Goal: Information Seeking & Learning: Learn about a topic

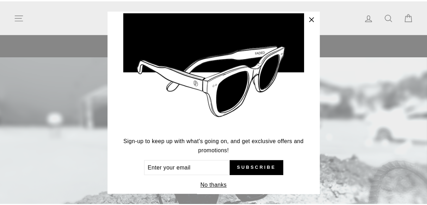
scroll to position [41, 0]
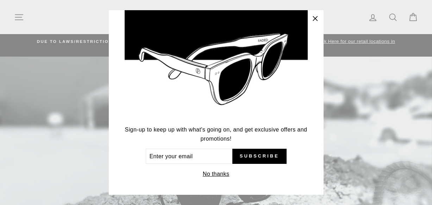
click at [319, 19] on icon "button" at bounding box center [315, 19] width 10 height 10
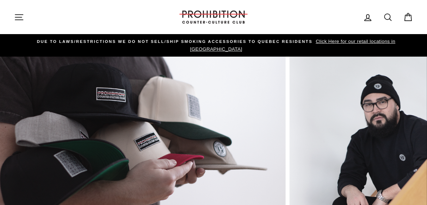
click at [15, 19] on icon "button" at bounding box center [19, 17] width 10 height 10
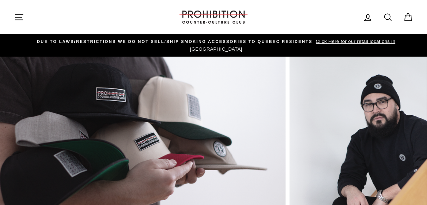
click at [388, 17] on icon at bounding box center [388, 17] width 10 height 10
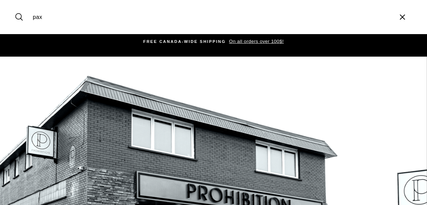
type input "pax"
click at [14, 5] on button "Search" at bounding box center [21, 17] width 15 height 24
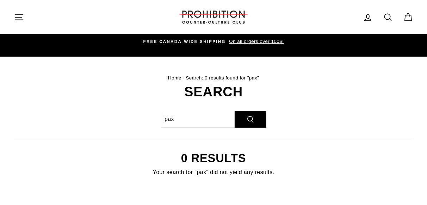
click at [22, 19] on icon "button" at bounding box center [19, 17] width 10 height 10
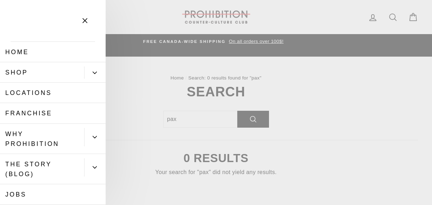
click at [87, 70] on button "Primary" at bounding box center [94, 73] width 21 height 12
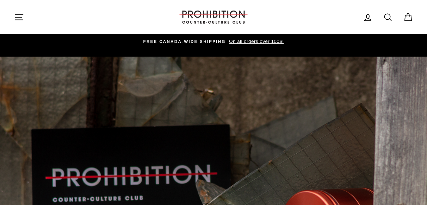
click at [19, 15] on icon "button" at bounding box center [19, 17] width 10 height 10
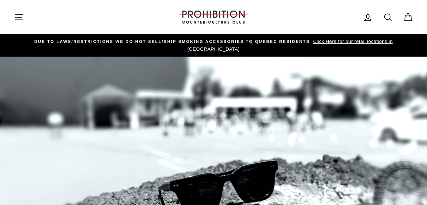
click at [386, 17] on icon at bounding box center [388, 17] width 10 height 10
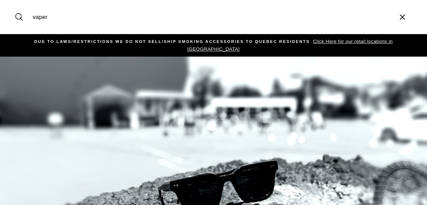
type input "vaper"
click at [14, 5] on button "Search" at bounding box center [21, 17] width 15 height 24
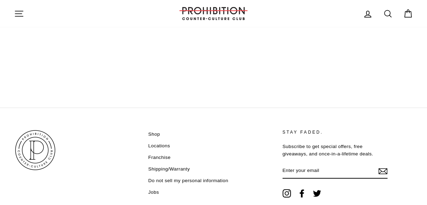
scroll to position [199, 0]
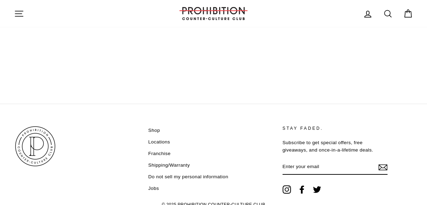
click at [155, 125] on link "Shop" at bounding box center [154, 130] width 12 height 11
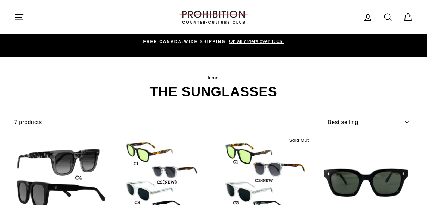
select select "best-selling"
click at [21, 18] on icon "button" at bounding box center [19, 17] width 10 height 10
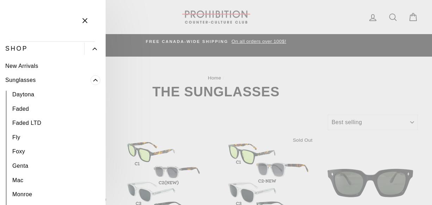
scroll to position [22, 0]
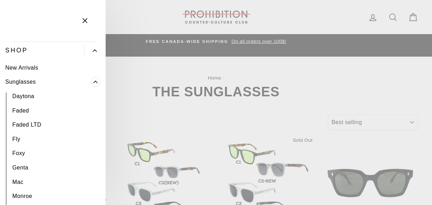
click at [93, 82] on icon "Primary" at bounding box center [95, 82] width 4 height 4
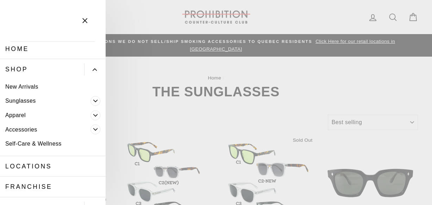
scroll to position [0, 0]
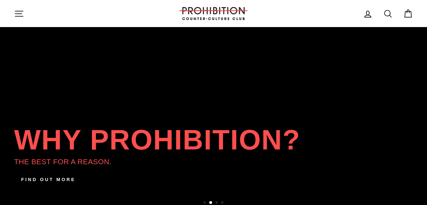
scroll to position [117, 0]
